Goal: Find specific page/section: Find specific page/section

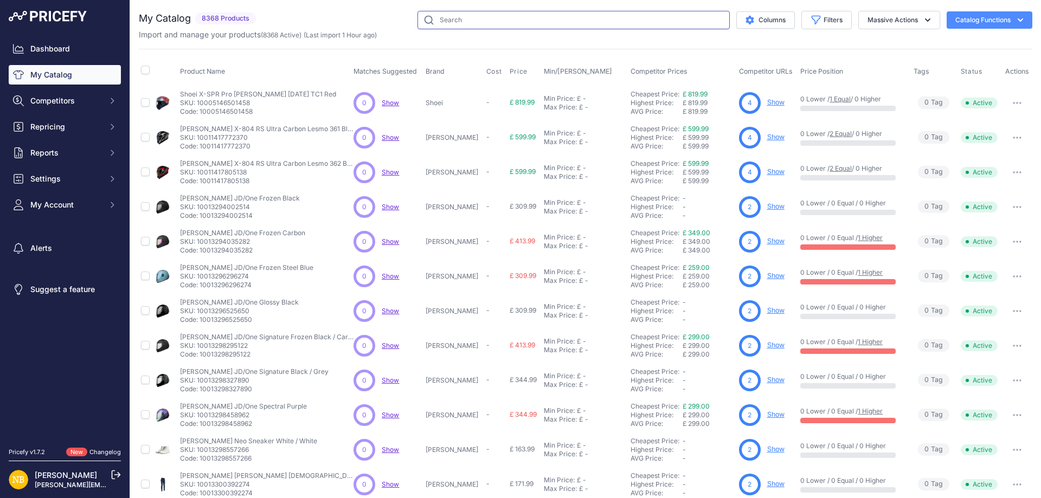
drag, startPoint x: 537, startPoint y: 18, endPoint x: 512, endPoint y: 6, distance: 27.6
click at [537, 18] on input "text" at bounding box center [574, 20] width 312 height 18
paste input "LS2 FF908 Strobe 2 Matt Navy Blue"
type input "LS2 FF908 Strobe 2 Matt Navy Blue"
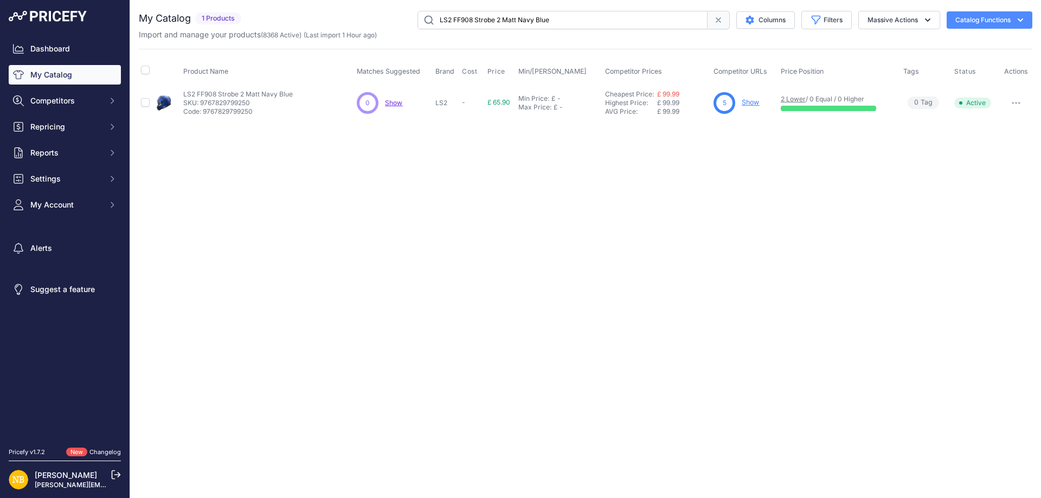
click at [759, 102] on link "Show" at bounding box center [750, 102] width 17 height 8
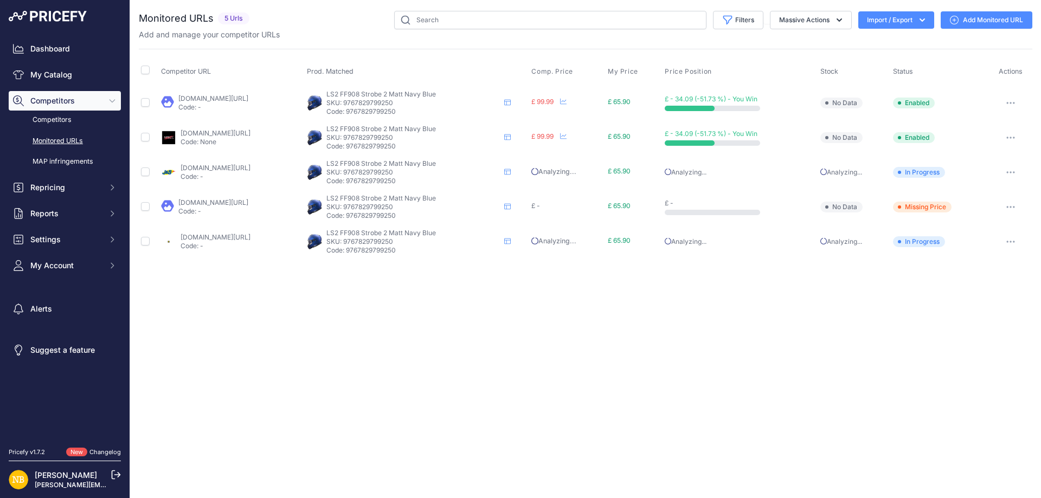
click at [220, 169] on link "jsaccessories.co.uk/product/ls2-ff908-strobe-ii-helmet-matt-navy-blue-71735?pri…" at bounding box center [216, 168] width 70 height 8
click at [251, 240] on link "thevisorshop.com/en/ls2-ff908-strobe-2-flip-front-helmet-matt-blue/m-39905.aspx…" at bounding box center [216, 237] width 70 height 8
